Goal: Navigation & Orientation: Find specific page/section

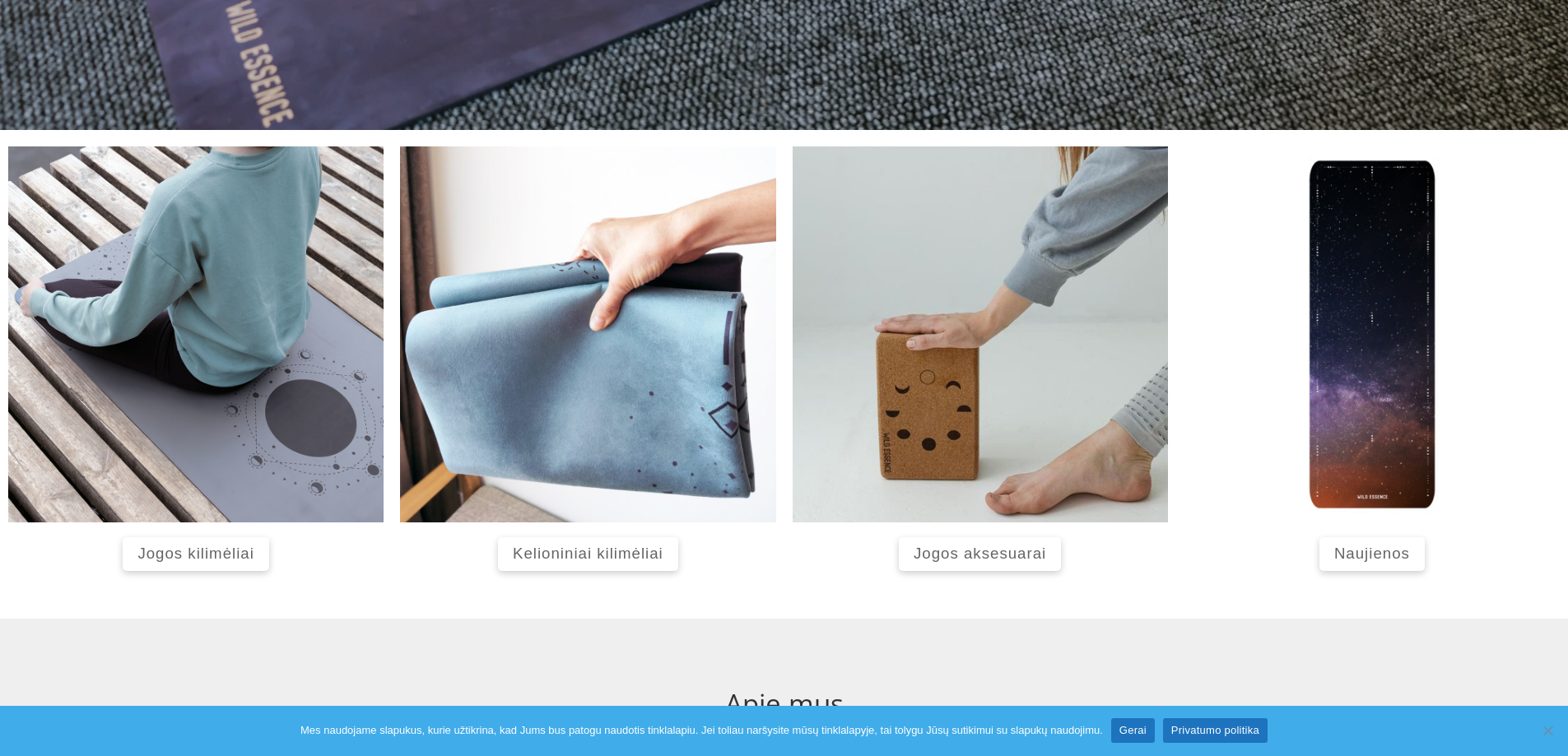
scroll to position [593, 0]
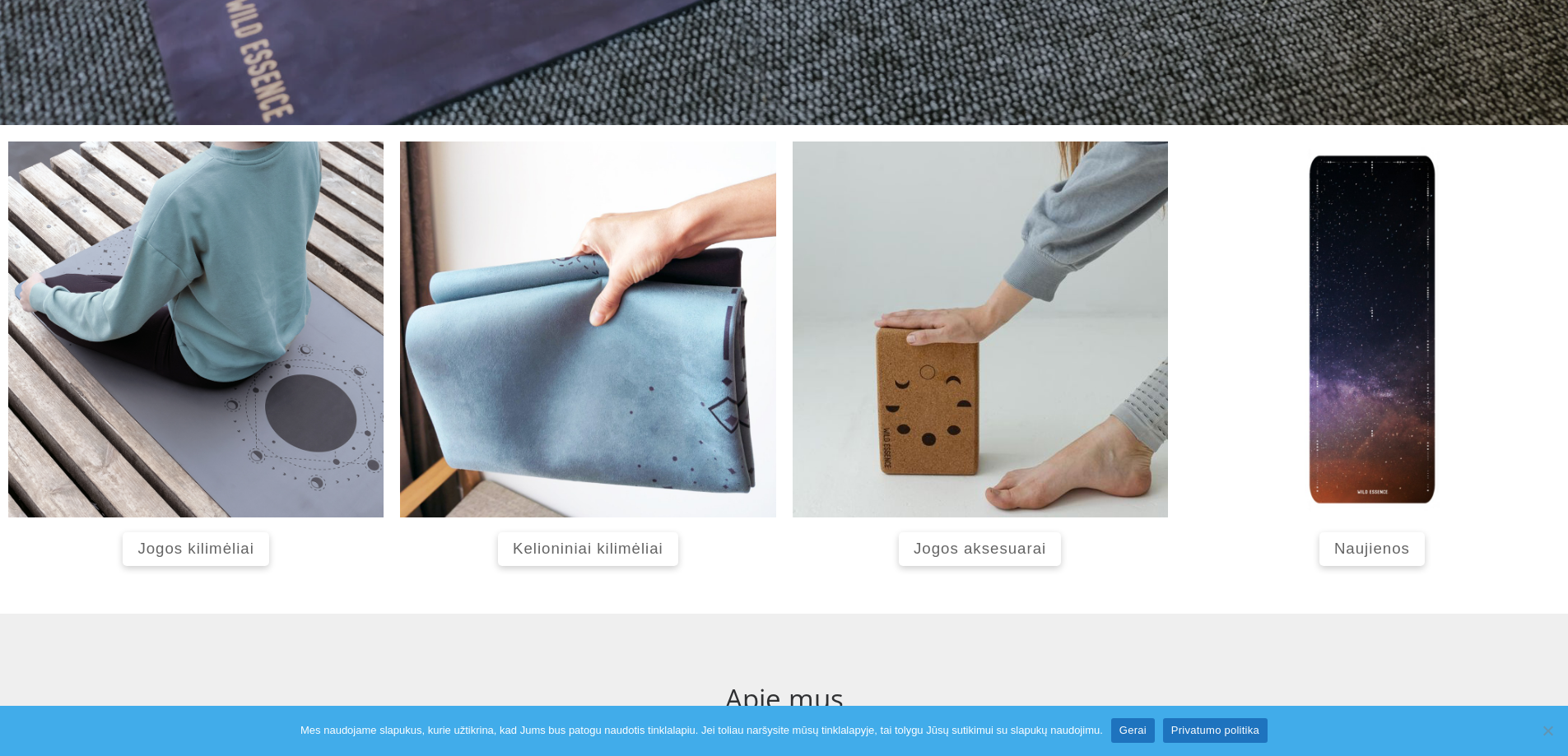
click at [167, 543] on span "Jogos kilimėliai" at bounding box center [195, 548] width 116 height 17
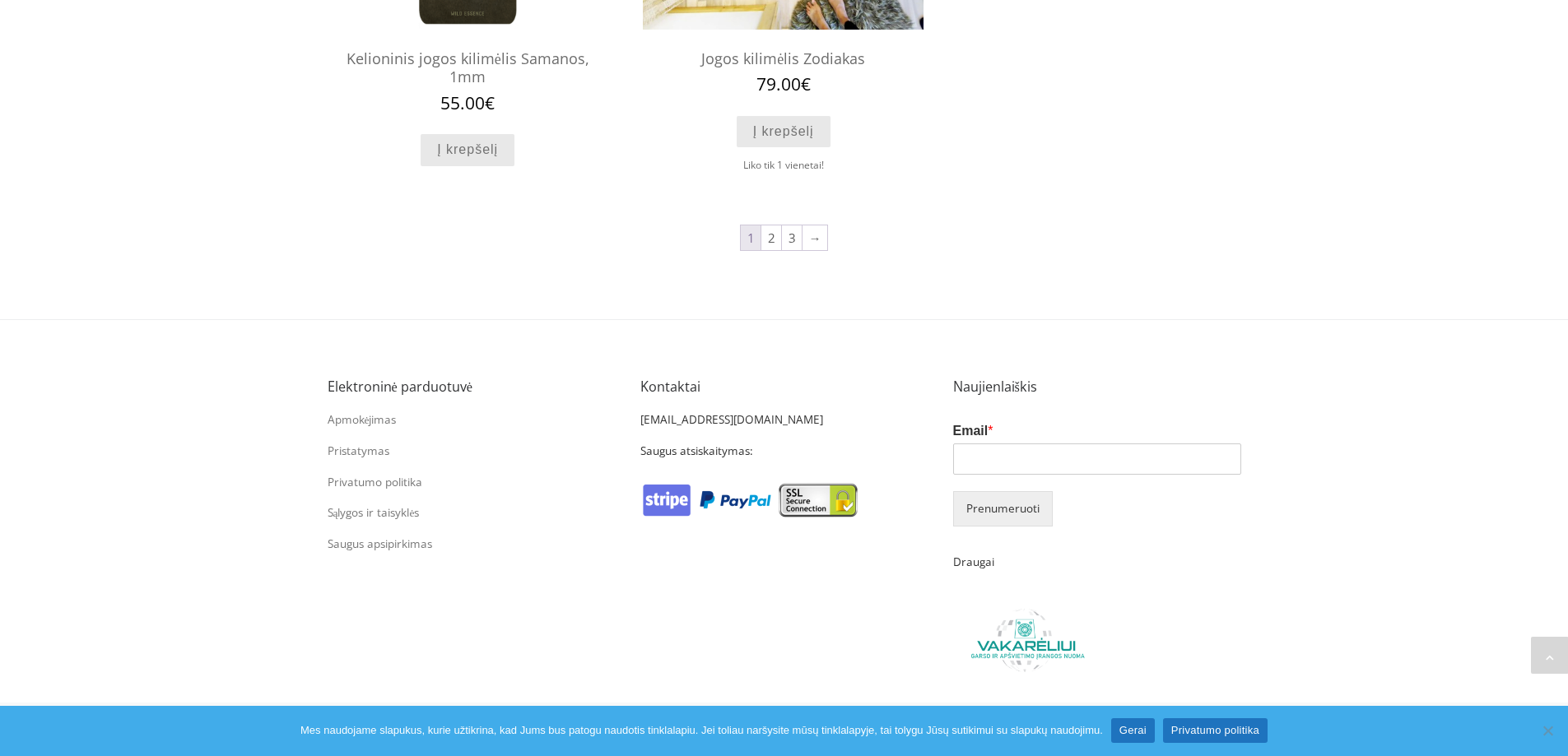
scroll to position [1856, 0]
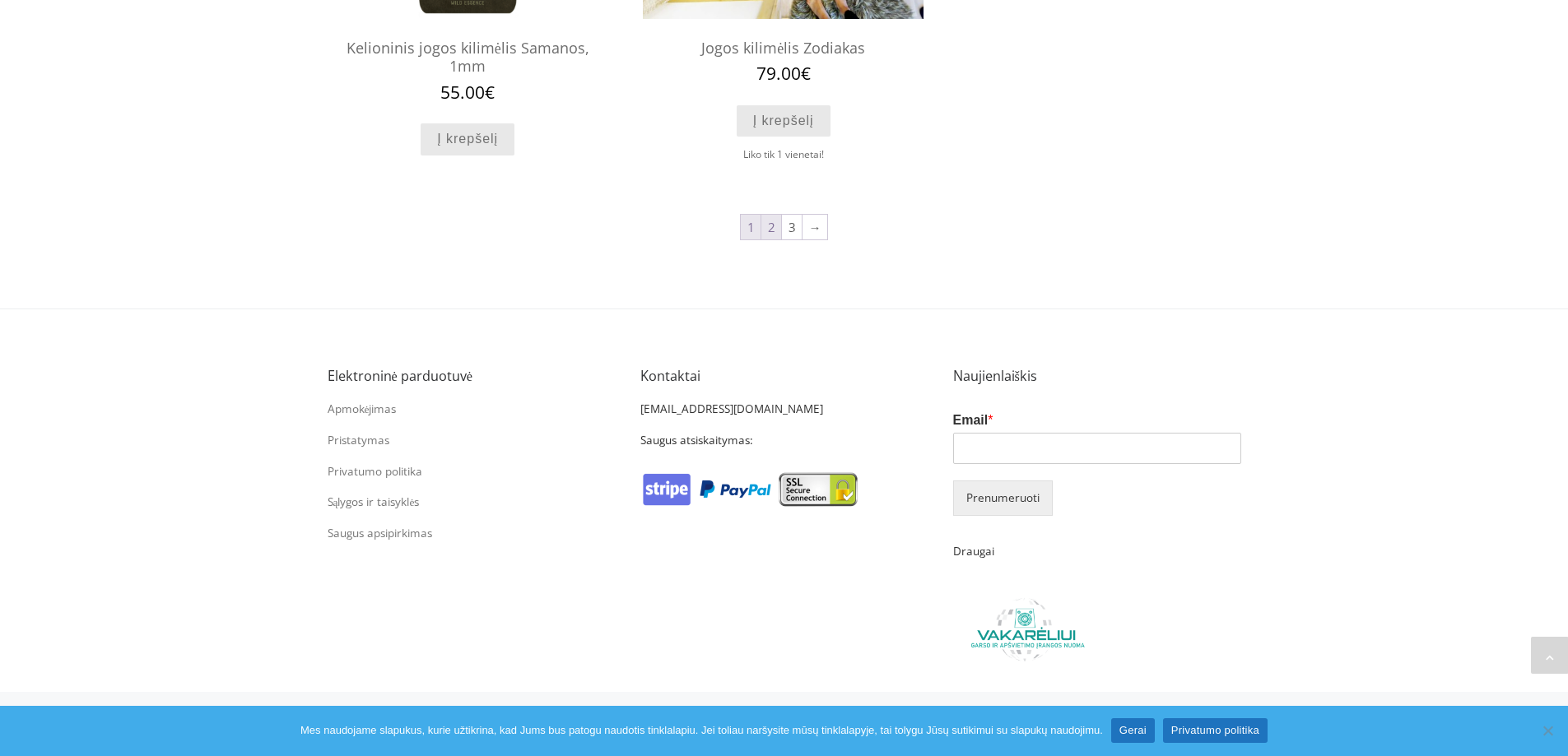
click at [772, 229] on link "2" at bounding box center [771, 227] width 20 height 24
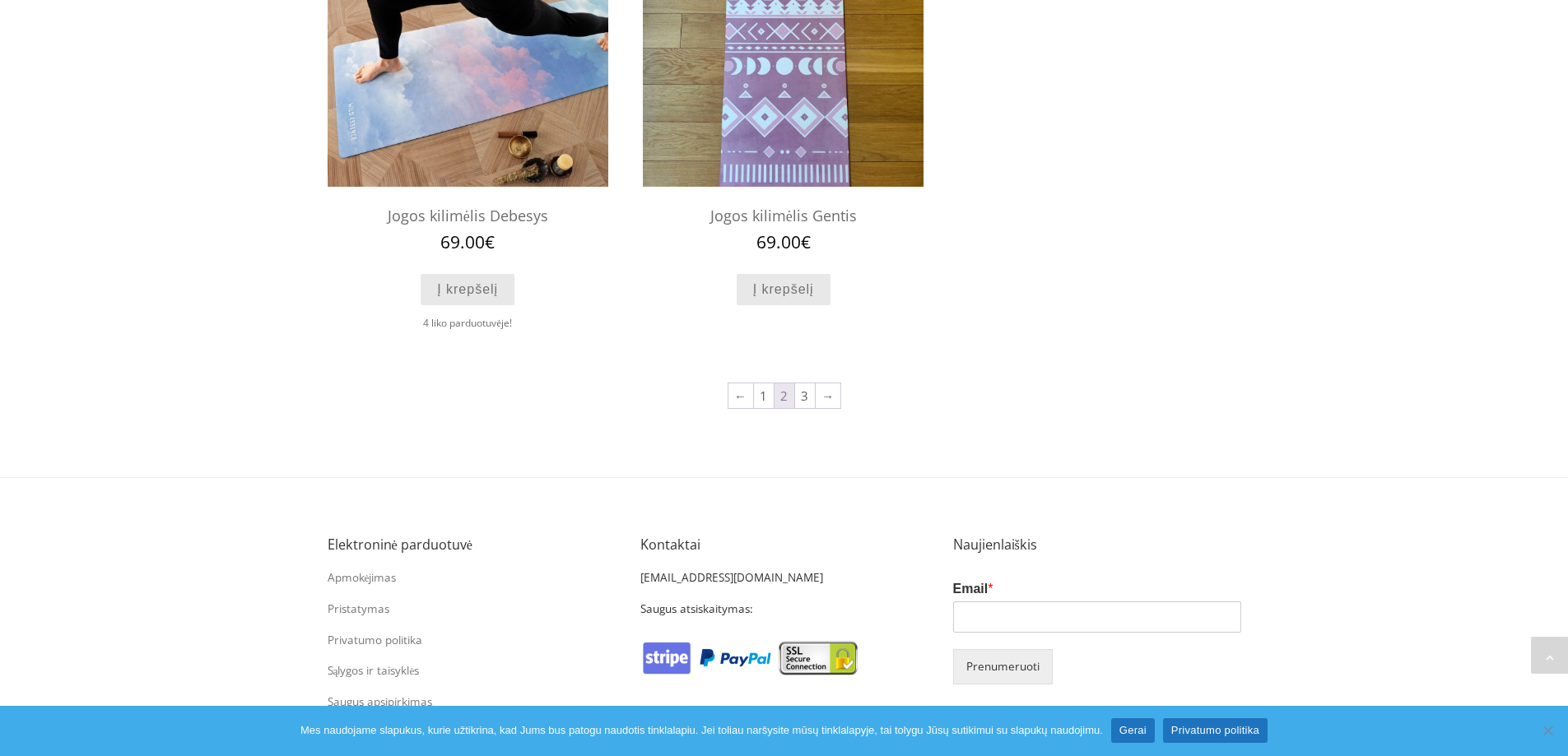
scroll to position [1679, 0]
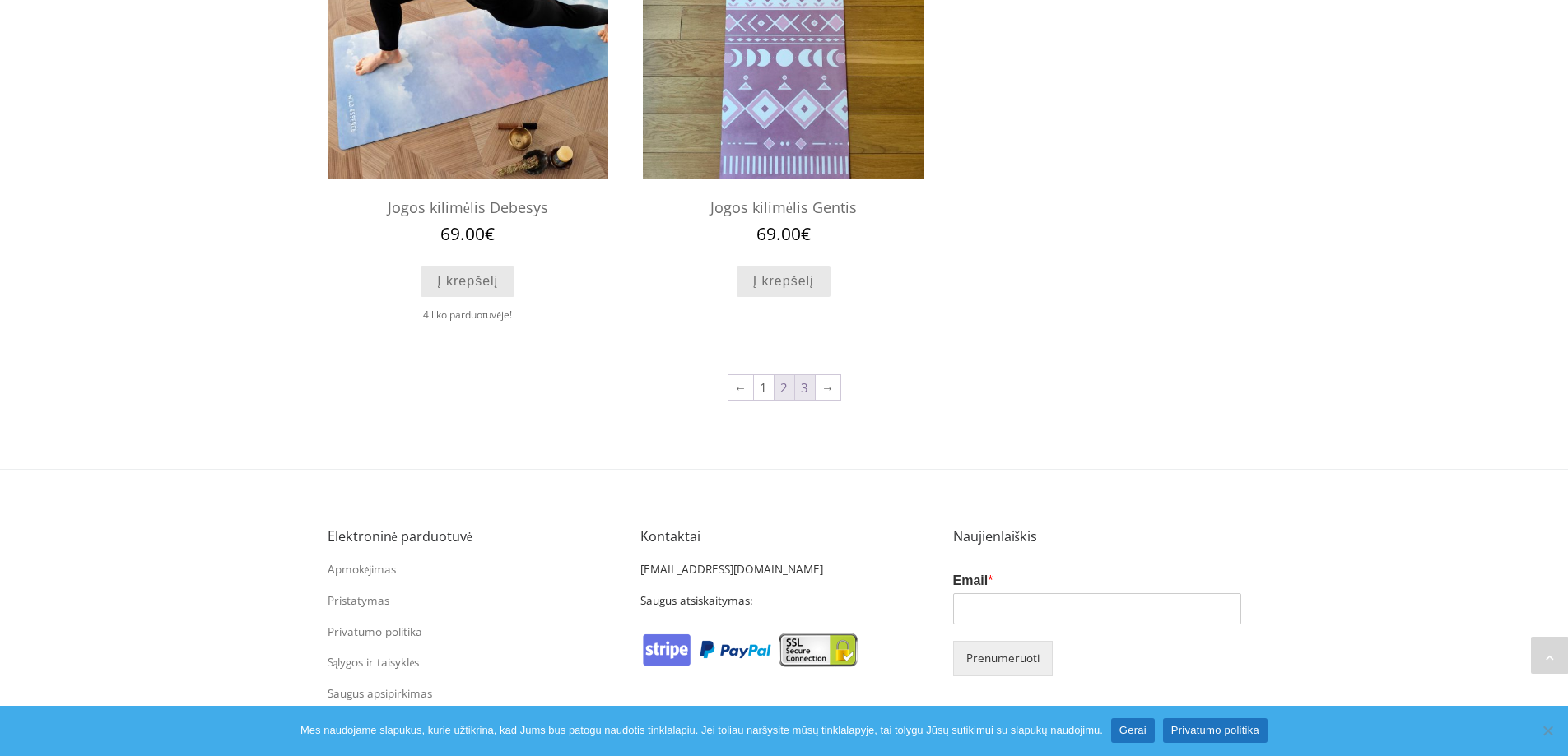
click at [804, 385] on link "3" at bounding box center [805, 388] width 20 height 24
